Goal: Check status: Check status

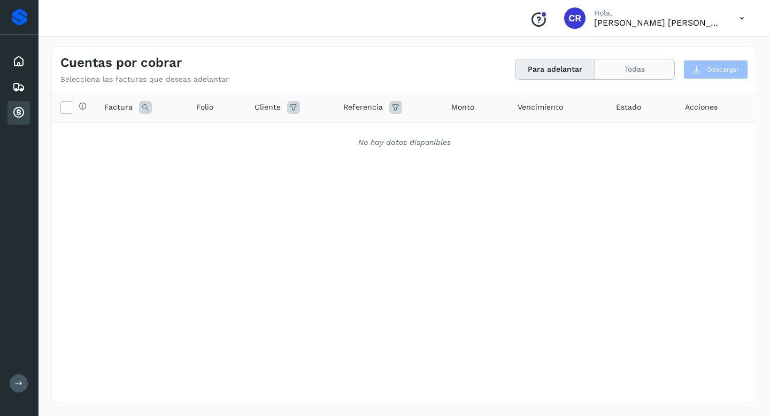
click at [646, 65] on button "Todas" at bounding box center [635, 69] width 79 height 20
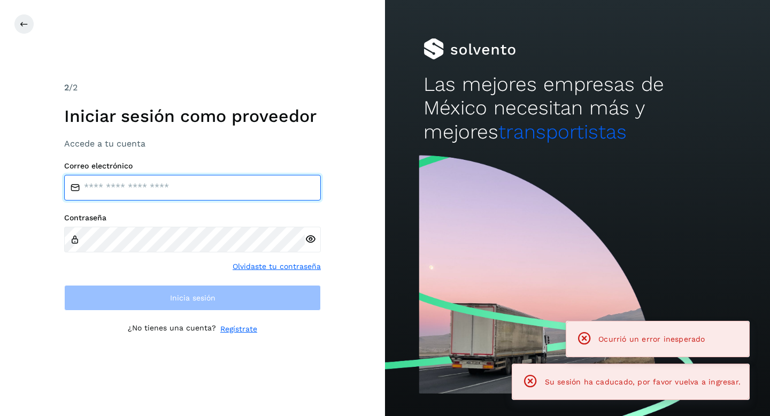
type input "**********"
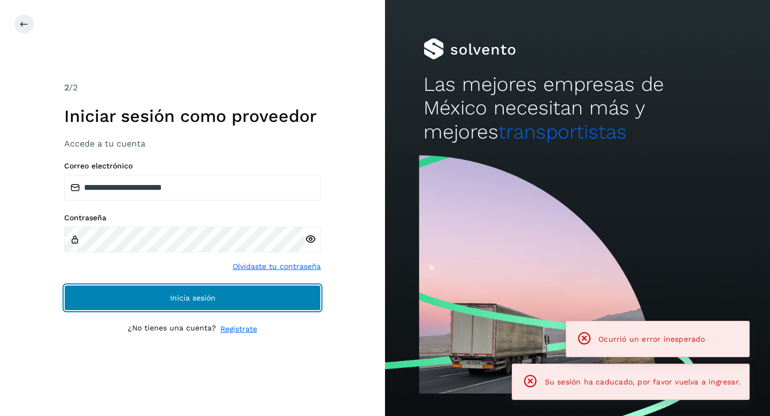
click at [265, 297] on button "Inicia sesión" at bounding box center [192, 298] width 257 height 26
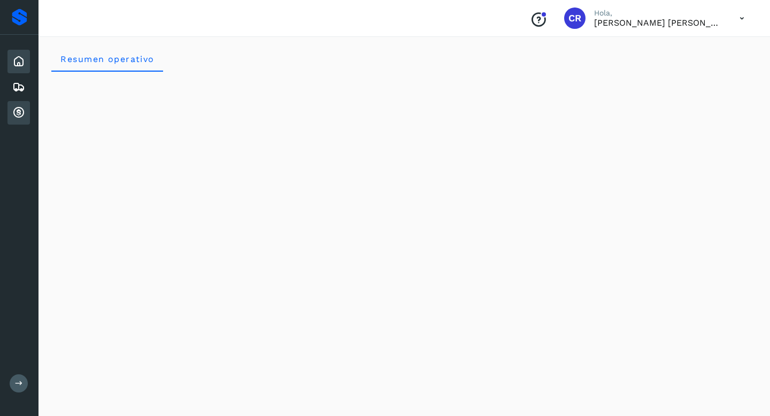
click at [17, 112] on icon at bounding box center [18, 112] width 13 height 13
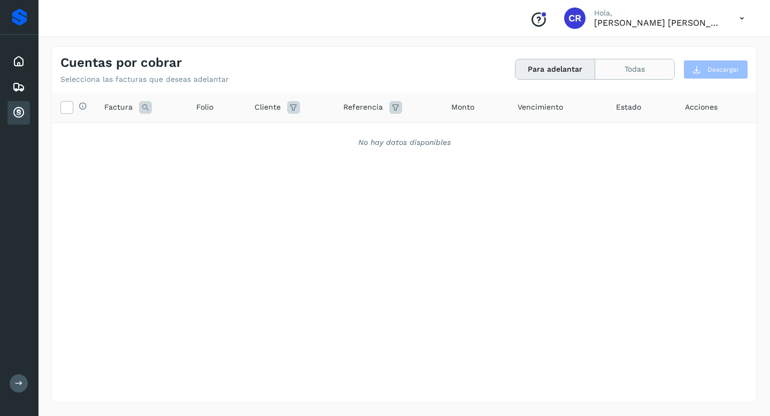
click at [637, 72] on button "Todas" at bounding box center [635, 69] width 79 height 20
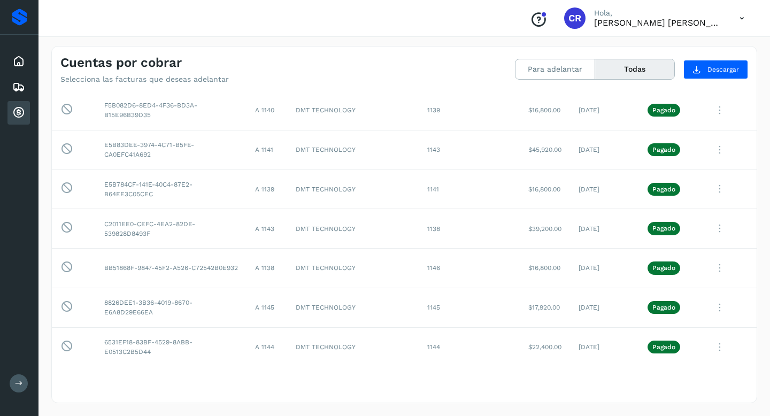
scroll to position [1734, 0]
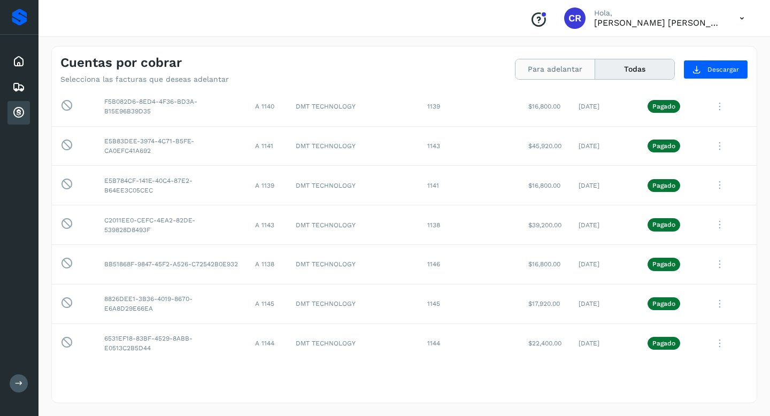
click at [569, 72] on button "Para adelantar" at bounding box center [556, 69] width 80 height 20
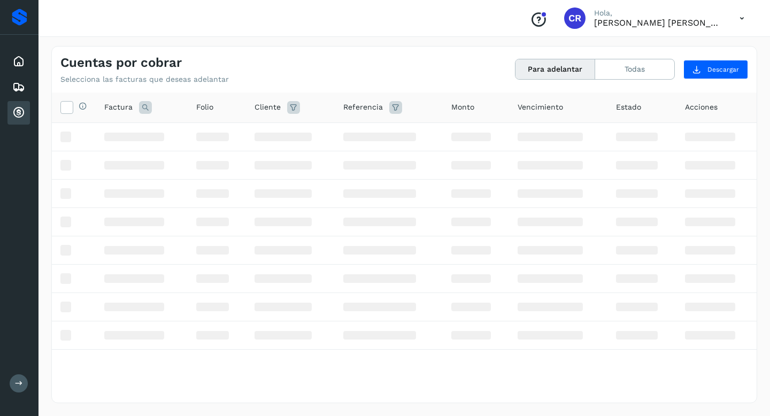
scroll to position [0, 0]
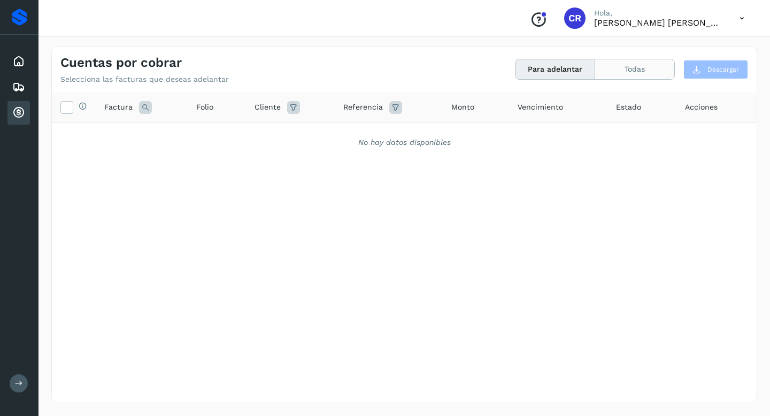
click at [634, 75] on button "Todas" at bounding box center [635, 69] width 79 height 20
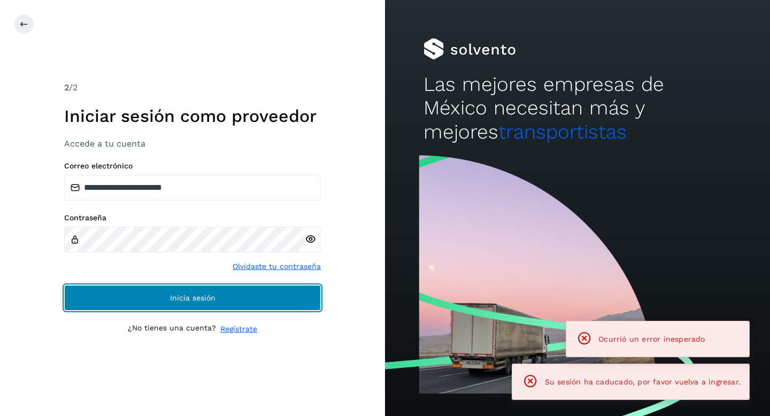
click at [220, 296] on button "Inicia sesión" at bounding box center [192, 298] width 257 height 26
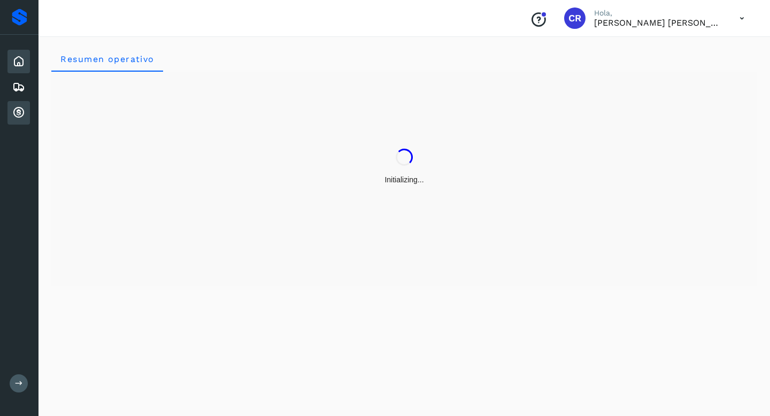
click at [21, 113] on icon at bounding box center [18, 112] width 13 height 13
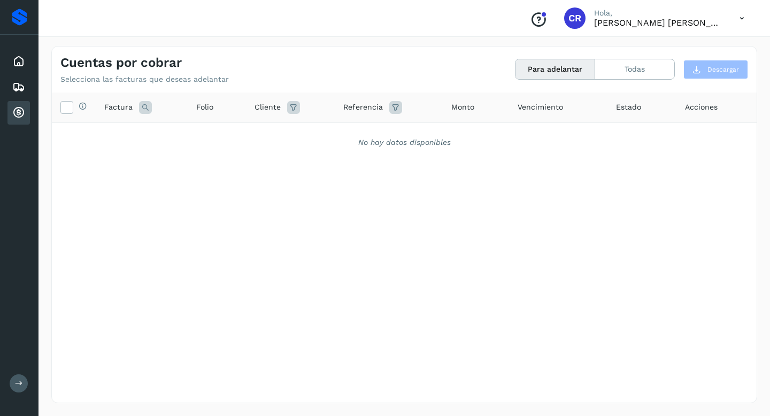
click at [27, 112] on div "Cuentas por cobrar" at bounding box center [18, 113] width 22 height 24
click at [615, 73] on button "Todas" at bounding box center [635, 69] width 79 height 20
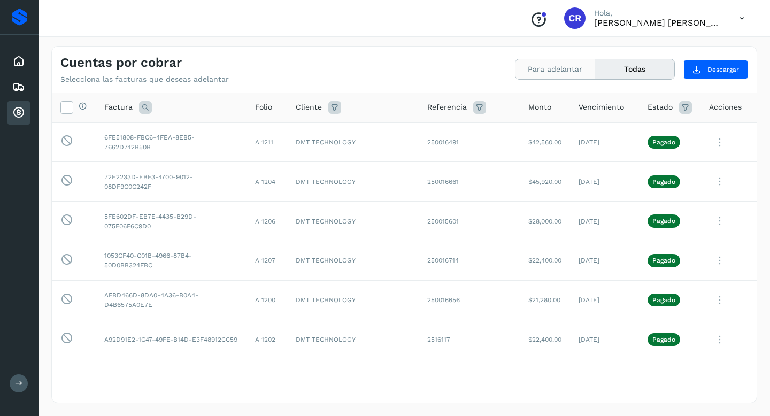
click at [571, 68] on button "Para adelantar" at bounding box center [556, 69] width 80 height 20
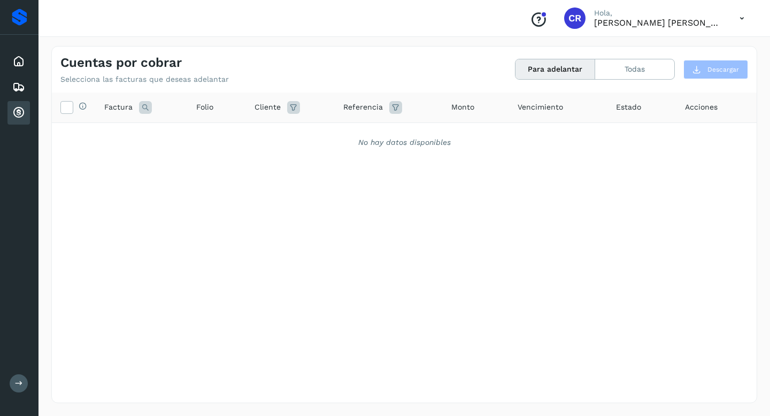
click at [19, 116] on icon at bounding box center [18, 112] width 13 height 13
